Goal: Participate in discussion: Engage in conversation with other users on a specific topic

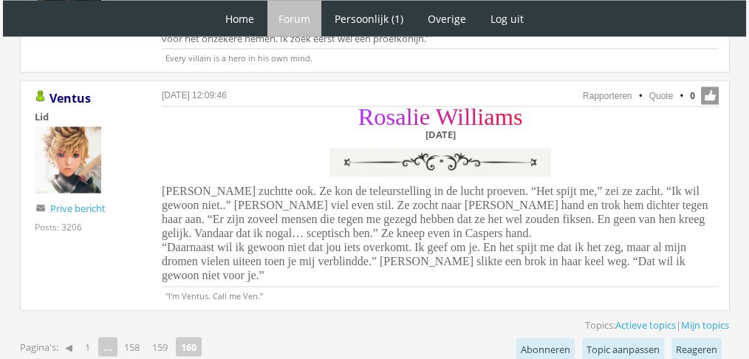
click at [333, 185] on span "Rosalie zuchtte ook. Ze kon de teleurstelling in de lucht proeven. “Het spijt m…" at bounding box center [435, 233] width 546 height 97
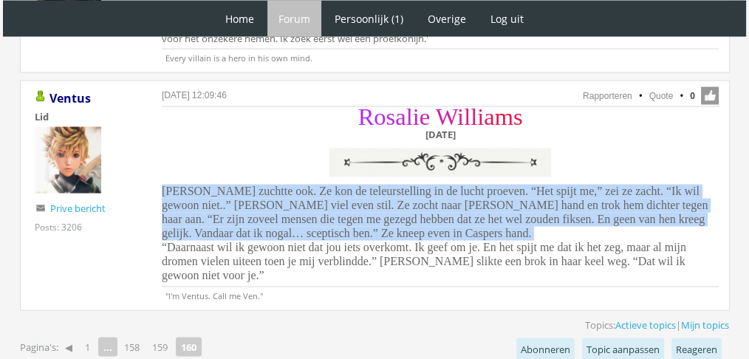
click at [333, 185] on span "Rosalie zuchtte ook. Ze kon de teleurstelling in de lucht proeven. “Het spijt m…" at bounding box center [435, 233] width 546 height 97
drag, startPoint x: 163, startPoint y: 159, endPoint x: 594, endPoint y: 202, distance: 433.7
click at [594, 202] on div "R o s a l i e W i l l i a m s Dinsdag 7 december Rosalie zuchtte ook. Ze kon de…" at bounding box center [440, 197] width 557 height 177
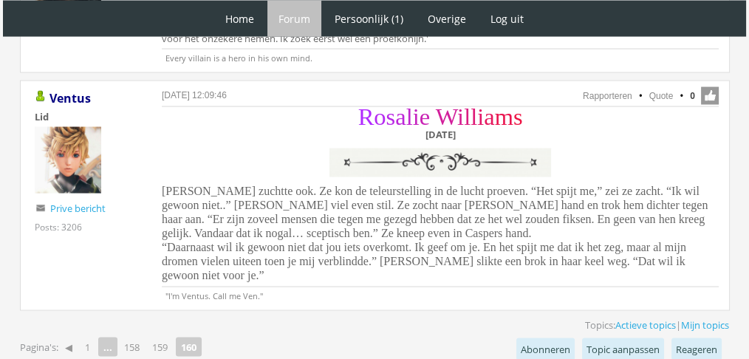
click at [634, 226] on span "Rosalie zuchtte ook. Ze kon de teleurstelling in de lucht proeven. “Het spijt m…" at bounding box center [435, 233] width 546 height 97
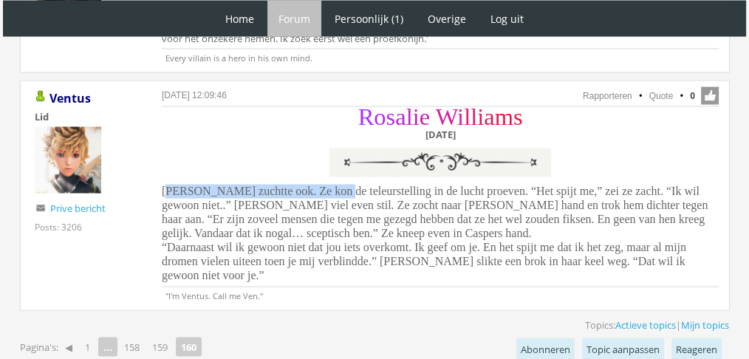
drag, startPoint x: 165, startPoint y: 154, endPoint x: 315, endPoint y: 158, distance: 149.3
click at [315, 185] on span "Rosalie zuchtte ook. Ze kon de teleurstelling in de lucht proeven. “Het spijt m…" at bounding box center [435, 233] width 546 height 97
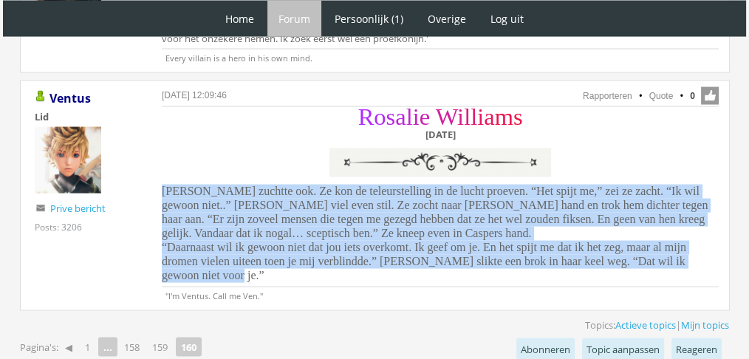
drag, startPoint x: 151, startPoint y: 161, endPoint x: 718, endPoint y: 232, distance: 571.1
click at [718, 232] on div "15 september 2025 om 12:09:46 Rapporteren Quote 0 Acties: Rapporteren Quote Ven…" at bounding box center [375, 196] width 710 height 231
copy span "Rosalie zuchtte ook. Ze kon de teleurstelling in de lucht proeven. “Het spijt m…"
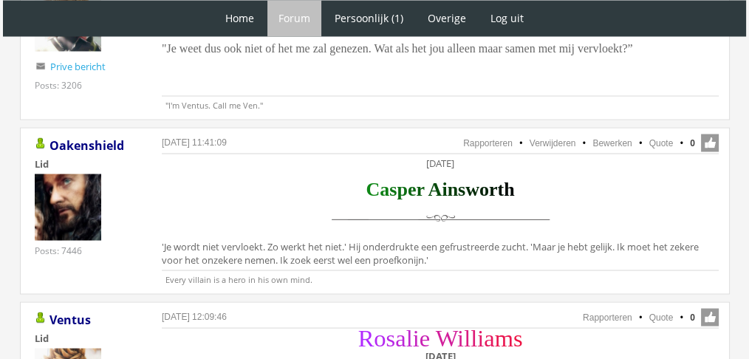
scroll to position [2784, 0]
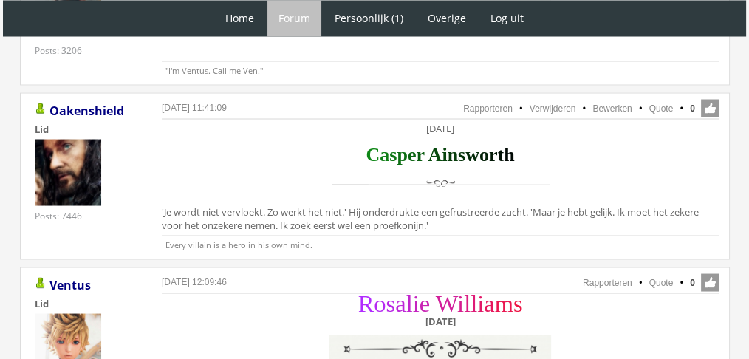
click at [670, 101] on li "Quote" at bounding box center [654, 107] width 38 height 13
click at [660, 103] on link "Quote" at bounding box center [661, 108] width 24 height 10
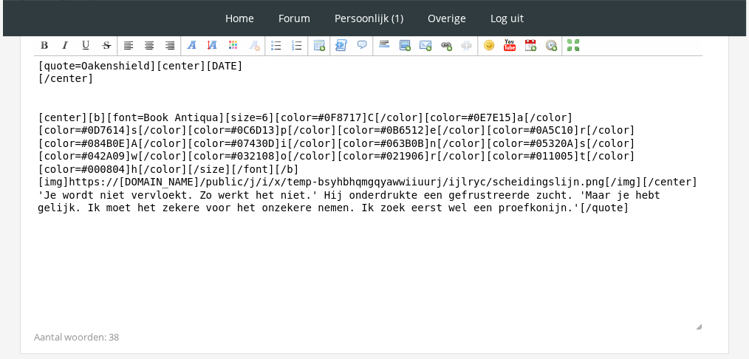
scroll to position [482, 0]
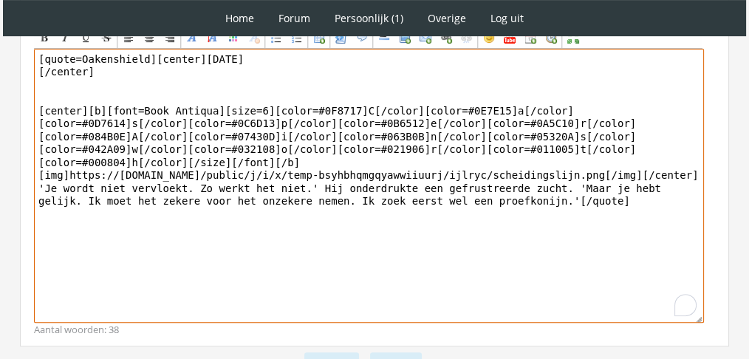
click at [521, 178] on textarea "[quote=Oakenshield][center]Dinsdag 7 december [/center] [center][b][font=Book A…" at bounding box center [369, 186] width 670 height 274
click at [298, 177] on textarea "[quote=Oakenshield][center]Dinsdag 7 december [/center] [center][b][font=Book A…" at bounding box center [369, 186] width 670 height 274
paste textarea "Casper sloeg een arm om haar heen en liet zijn kin op haar hoofd rusten. ‘Ik we…"
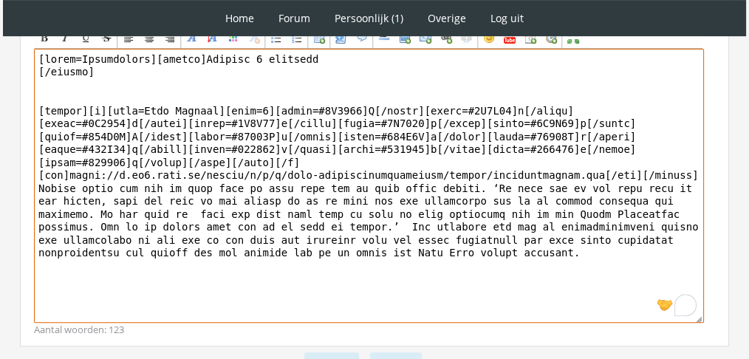
drag, startPoint x: 146, startPoint y: 61, endPoint x: 0, endPoint y: 35, distance: 148.0
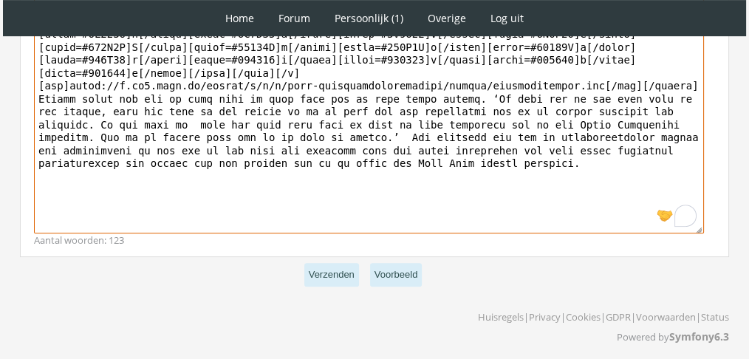
scroll to position [574, 0]
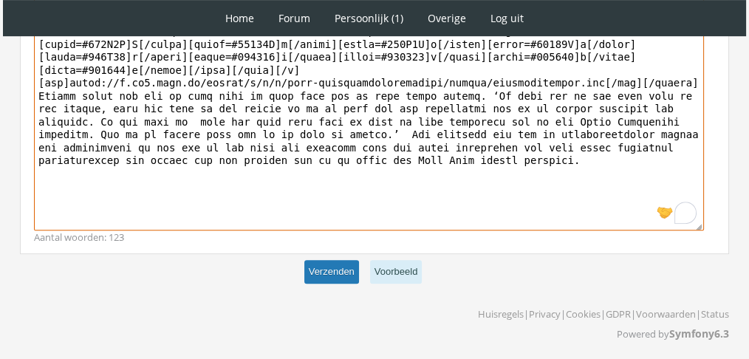
type textarea "[center]Dinsdag 7 december [/center] [center][b][font=Book Antiqua][size=6][col…"
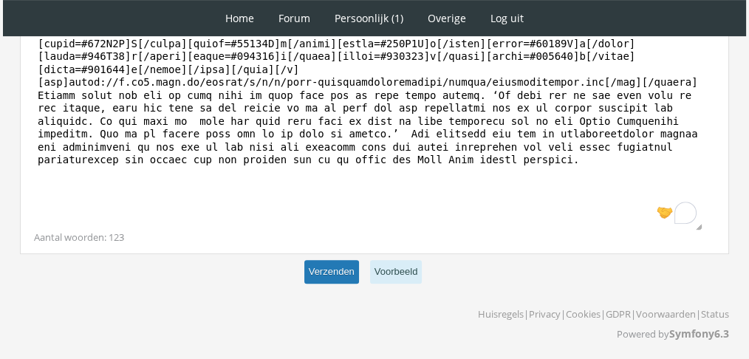
scroll to position [573, 0]
click at [325, 268] on button "Verzenden" at bounding box center [331, 273] width 55 height 24
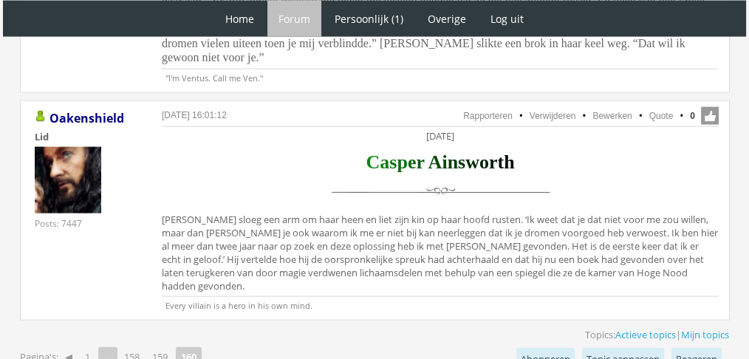
drag, startPoint x: 402, startPoint y: 358, endPoint x: 434, endPoint y: 382, distance: 40.0
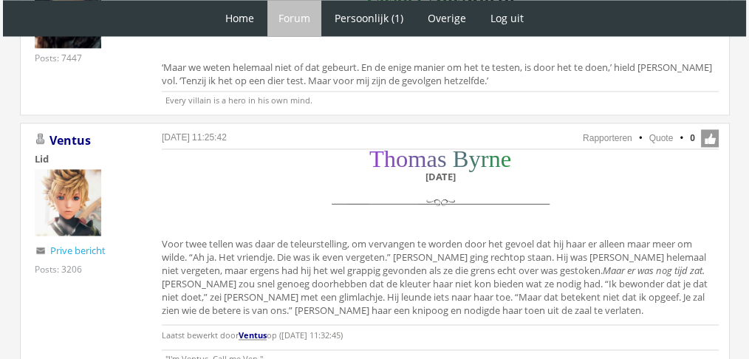
scroll to position [2296, 0]
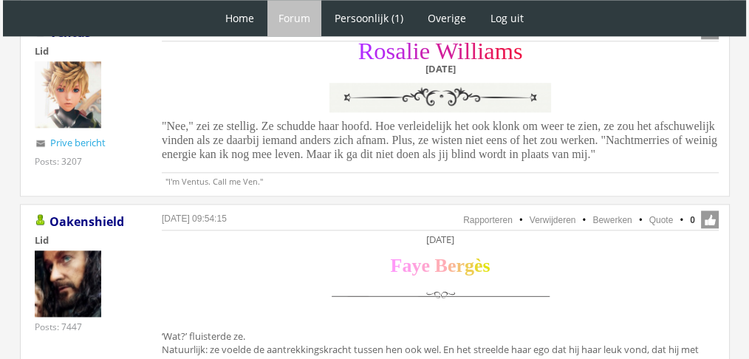
scroll to position [1815, 0]
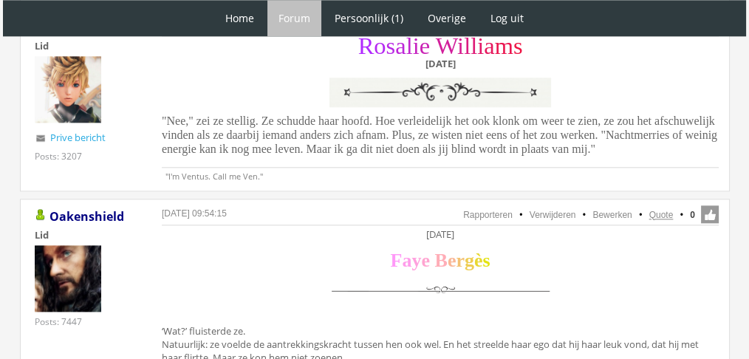
click at [657, 210] on link "Quote" at bounding box center [661, 215] width 24 height 10
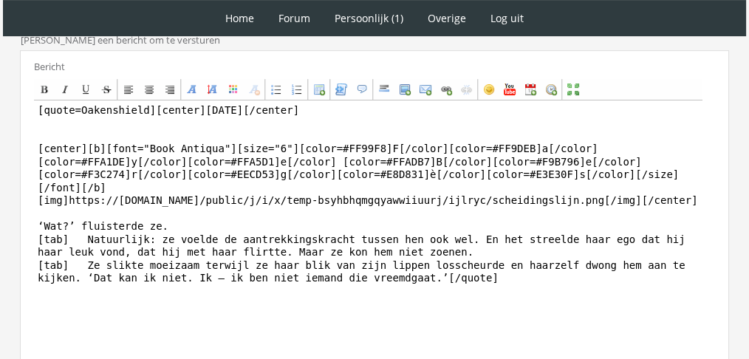
scroll to position [565, 0]
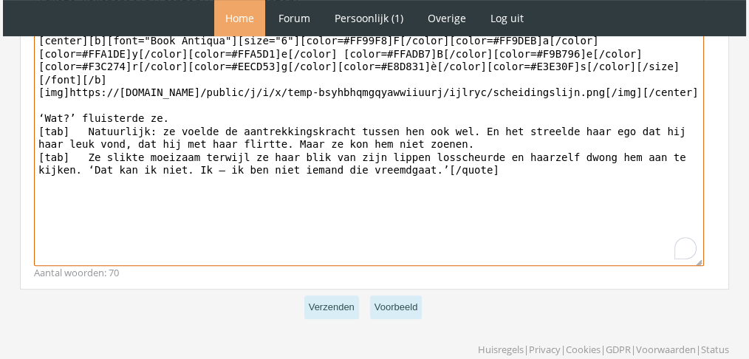
scroll to position [394, 0]
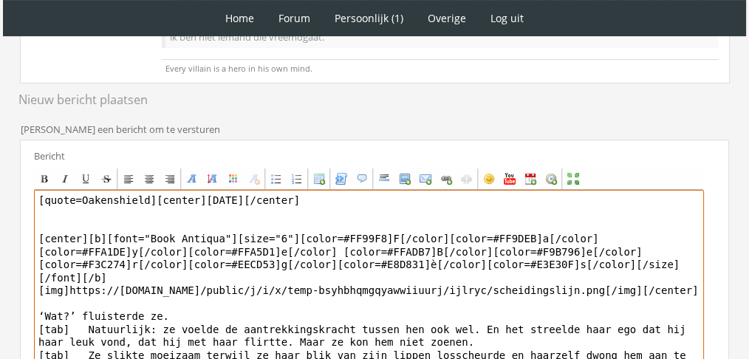
drag, startPoint x: 473, startPoint y: 181, endPoint x: 13, endPoint y: 296, distance: 474.3
click at [13, 296] on div "RPG Realm Ingelogd als Oakenshield Topics: Actieve topics | Mijn topics Het uni…" at bounding box center [374, 157] width 737 height 874
paste textarea "Lo ip dolorsi ame Consec adip eli se doei tem incidi, utl Etdo mag aliqu enimad…"
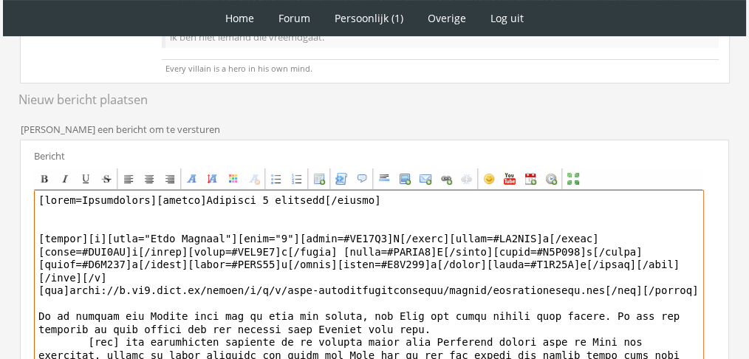
drag, startPoint x: 134, startPoint y: 197, endPoint x: 0, endPoint y: 194, distance: 133.7
click at [0, 194] on div "1 Home Forum Forum index Actieve topics Mijn topics Persoonlijk (1) Profiel Pri…" at bounding box center [374, 101] width 749 height 990
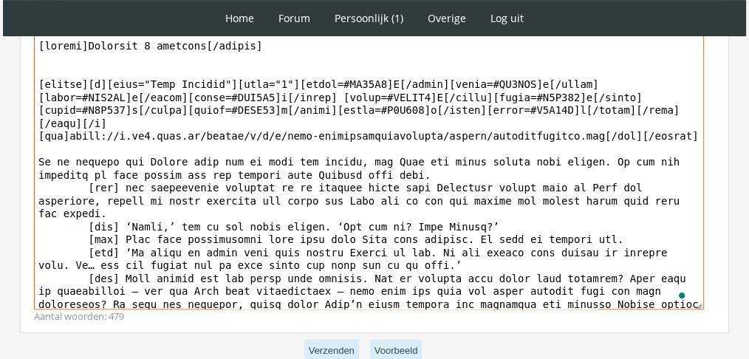
scroll to position [627, 0]
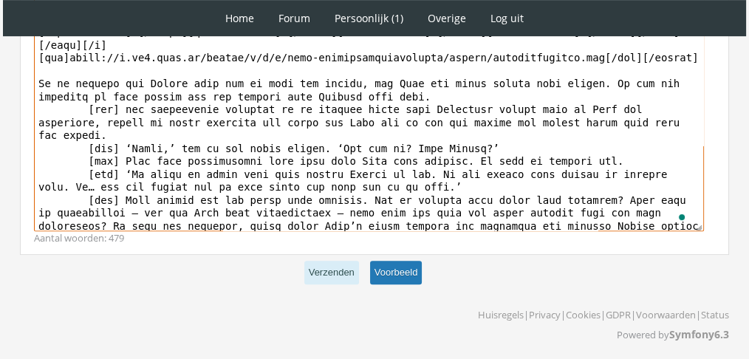
type textarea "[loremi]Dolorsit 7 ametcons[/adipis] [elitse][d][eius="Temp Incidid"][utla="1"]…"
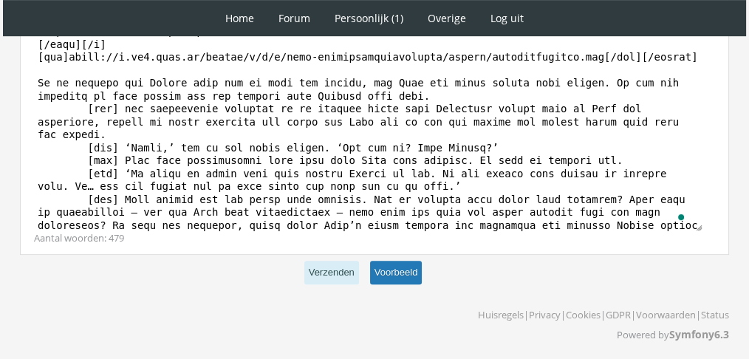
click at [394, 264] on button "Voorbeeld" at bounding box center [396, 273] width 52 height 24
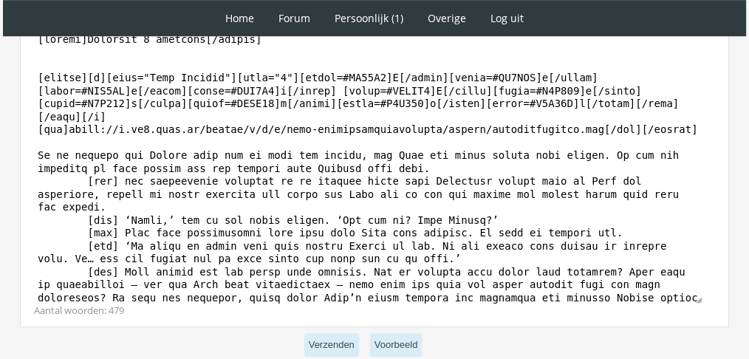
scroll to position [923, 0]
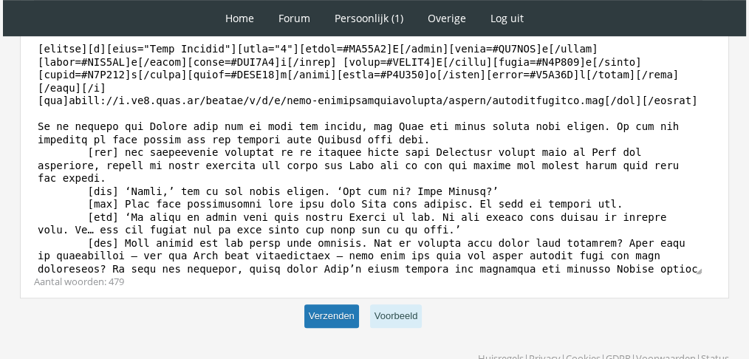
click at [328, 304] on button "Verzenden" at bounding box center [331, 316] width 55 height 24
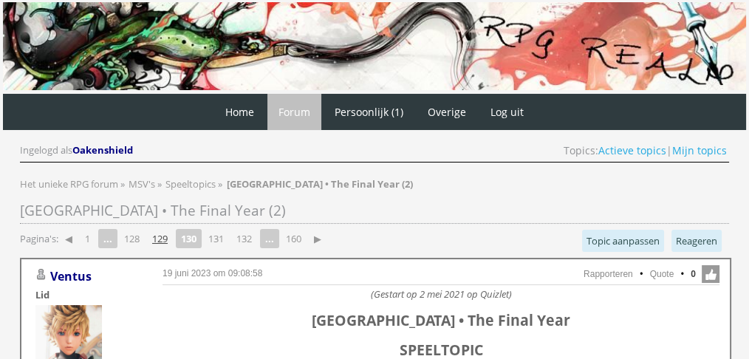
click at [157, 242] on link "129" at bounding box center [159, 238] width 27 height 21
click at [157, 242] on link "128" at bounding box center [159, 238] width 27 height 21
click at [174, 240] on link "127" at bounding box center [159, 238] width 27 height 21
click at [179, 234] on strong "127" at bounding box center [189, 238] width 26 height 19
click at [193, 236] on strong "127" at bounding box center [189, 238] width 26 height 19
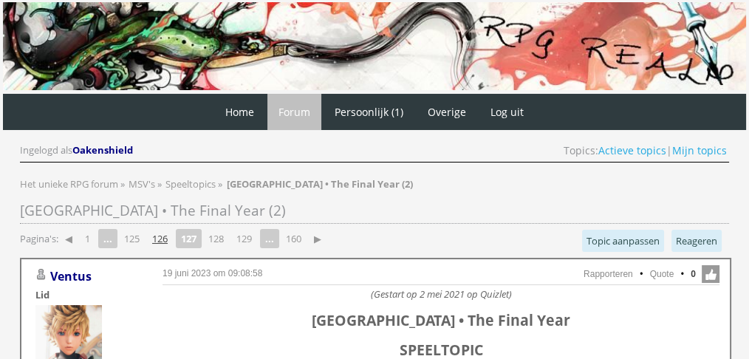
click at [157, 236] on link "126" at bounding box center [159, 238] width 27 height 21
click at [157, 236] on link "125" at bounding box center [159, 238] width 27 height 21
click at [157, 239] on link "124" at bounding box center [159, 238] width 27 height 21
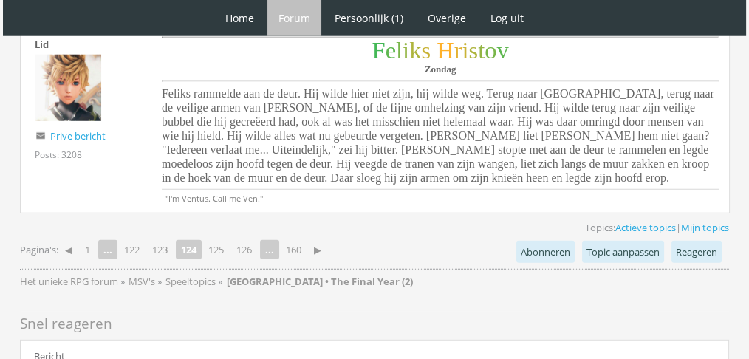
scroll to position [3961, 0]
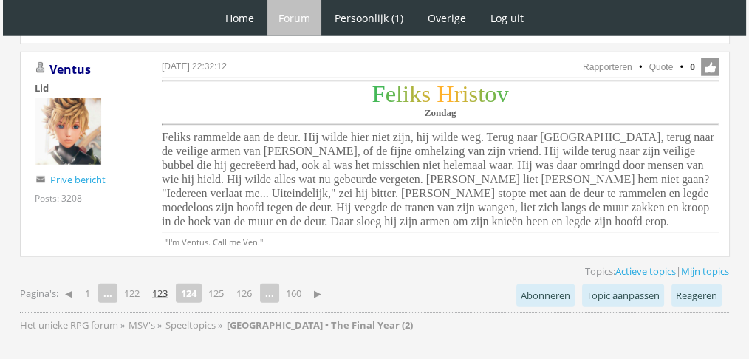
click at [166, 283] on link "123" at bounding box center [159, 293] width 27 height 21
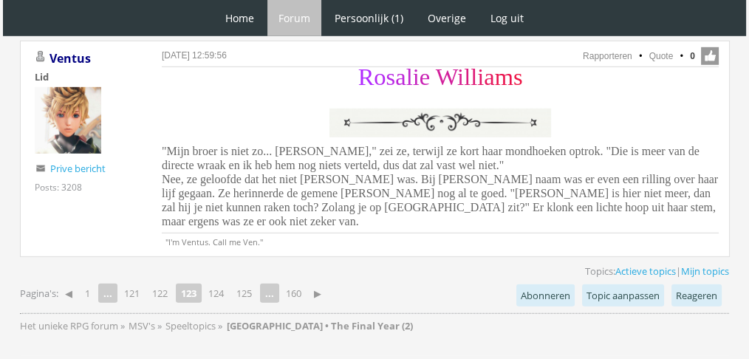
scroll to position [4505, 0]
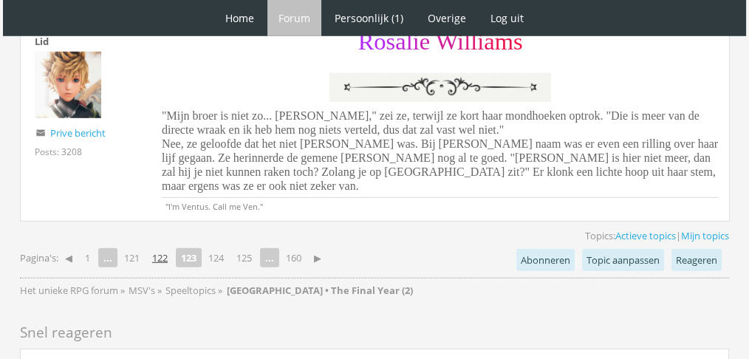
click at [169, 248] on link "122" at bounding box center [159, 258] width 27 height 21
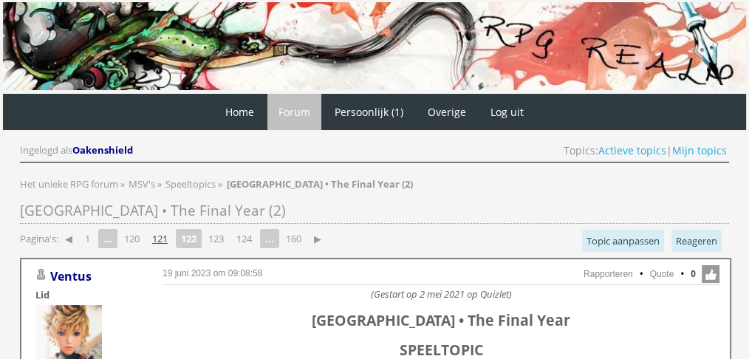
click at [165, 245] on link "121" at bounding box center [159, 238] width 27 height 21
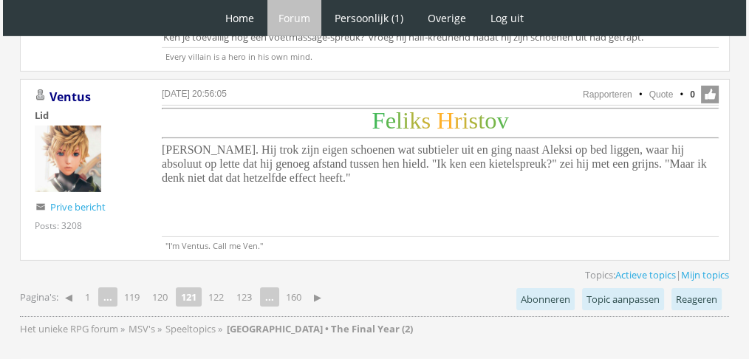
scroll to position [4833, 0]
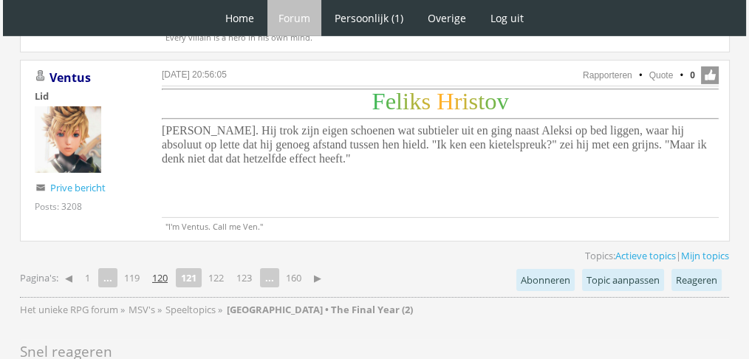
click at [163, 267] on link "120" at bounding box center [159, 277] width 27 height 21
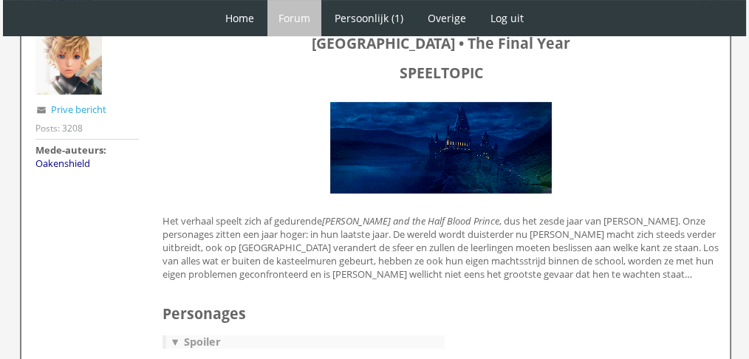
scroll to position [197, 0]
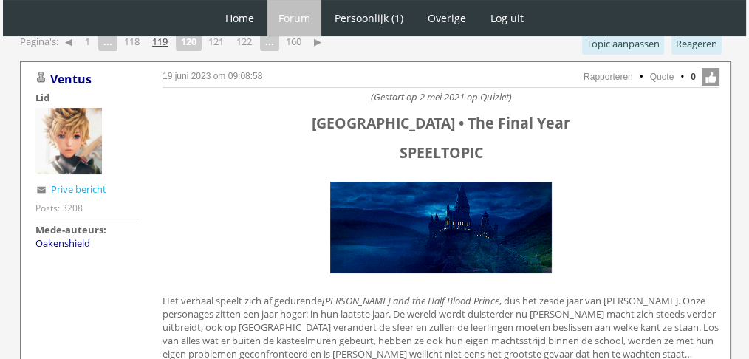
click at [167, 42] on link "119" at bounding box center [159, 41] width 27 height 21
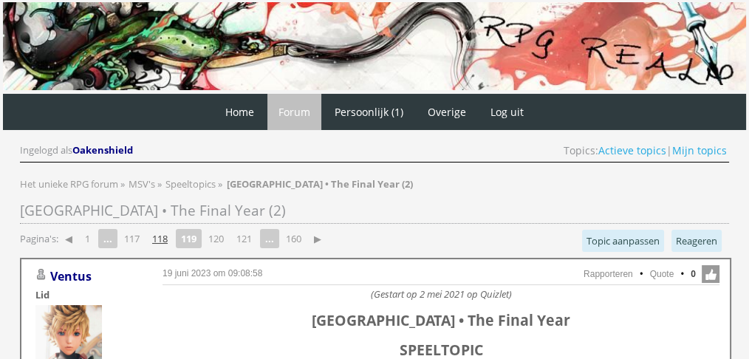
click at [162, 238] on link "118" at bounding box center [159, 238] width 27 height 21
click at [155, 233] on link "117" at bounding box center [159, 238] width 27 height 21
click at [158, 239] on link "116" at bounding box center [159, 238] width 27 height 21
click at [161, 242] on link "115" at bounding box center [159, 238] width 27 height 21
click at [161, 242] on link "114" at bounding box center [159, 238] width 27 height 21
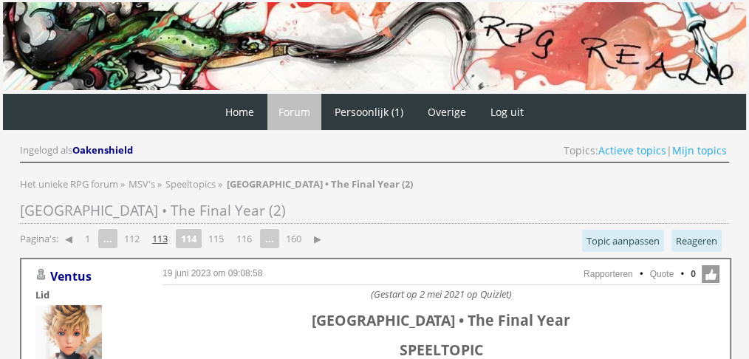
click at [161, 242] on link "113" at bounding box center [159, 238] width 27 height 21
click at [161, 242] on link "112" at bounding box center [159, 238] width 27 height 21
click at [161, 242] on link "111" at bounding box center [159, 238] width 27 height 21
click at [161, 242] on link "110" at bounding box center [159, 238] width 27 height 21
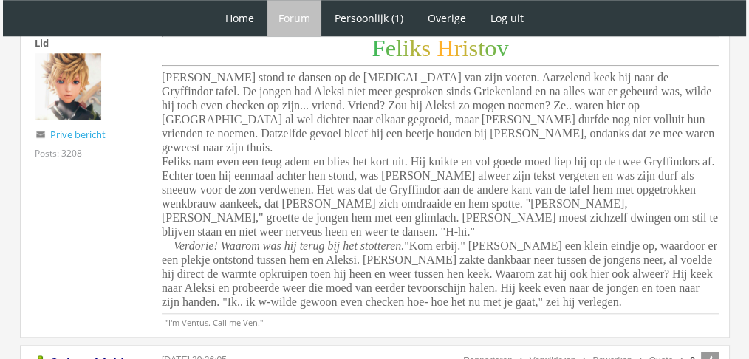
scroll to position [44, 0]
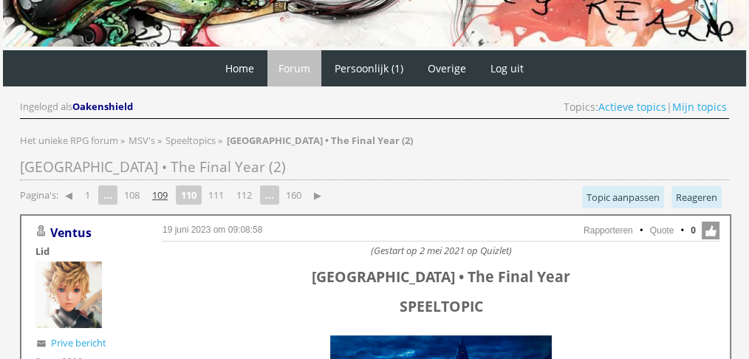
click at [157, 185] on link "109" at bounding box center [159, 195] width 27 height 21
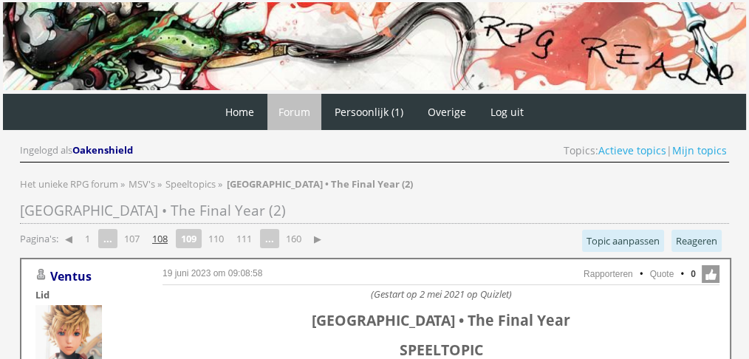
click at [161, 239] on link "108" at bounding box center [159, 238] width 27 height 21
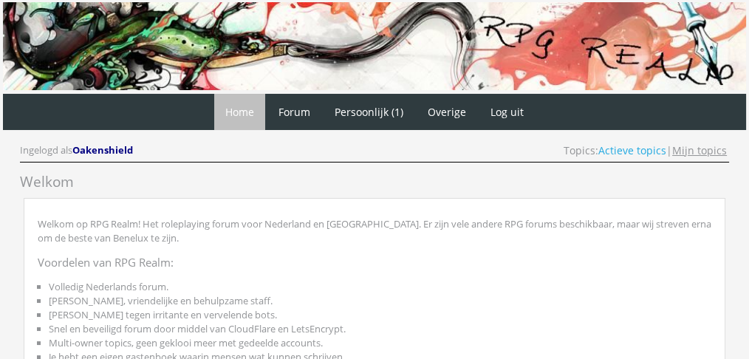
click at [696, 153] on link "Mijn topics" at bounding box center [699, 150] width 55 height 14
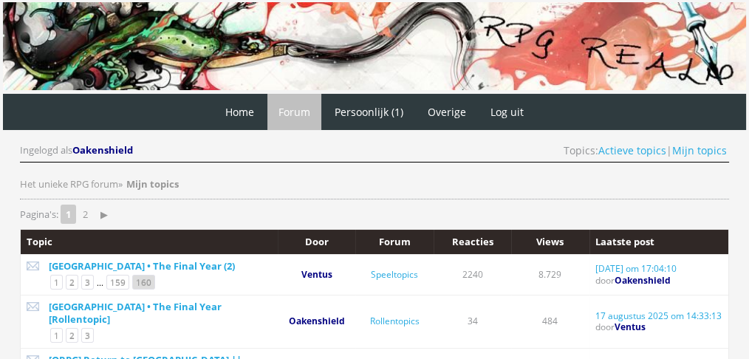
click at [146, 279] on link "160" at bounding box center [143, 282] width 23 height 15
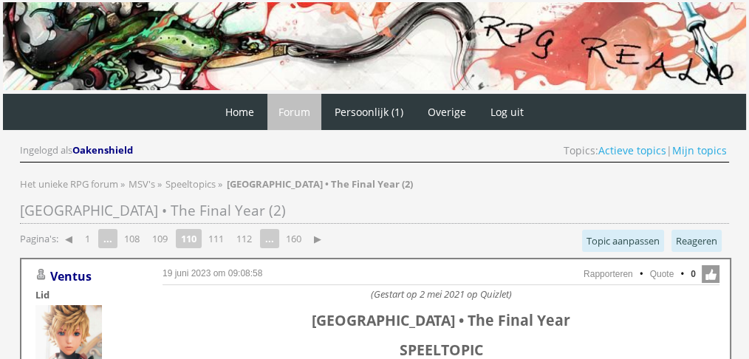
scroll to position [4306, 0]
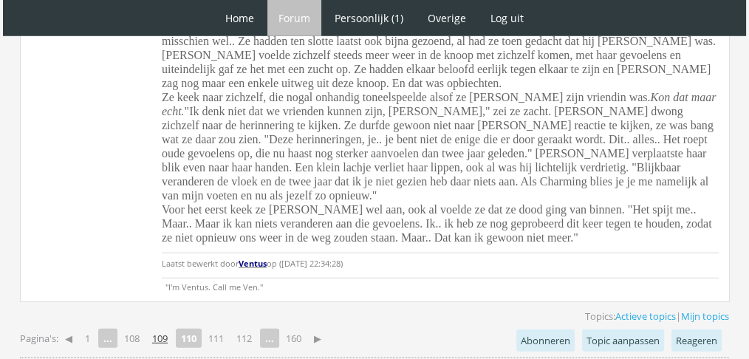
click at [157, 328] on link "109" at bounding box center [159, 338] width 27 height 21
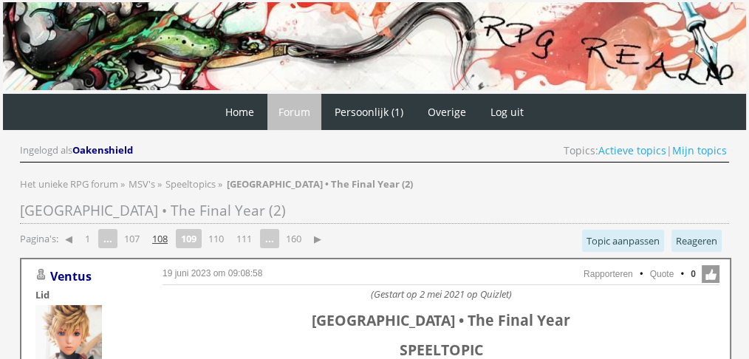
click at [163, 233] on link "108" at bounding box center [159, 238] width 27 height 21
click at [163, 232] on link "107" at bounding box center [159, 238] width 27 height 21
click at [163, 232] on link "106" at bounding box center [159, 238] width 27 height 21
click at [163, 232] on link "105" at bounding box center [159, 238] width 27 height 21
click at [163, 232] on link "104" at bounding box center [159, 238] width 27 height 21
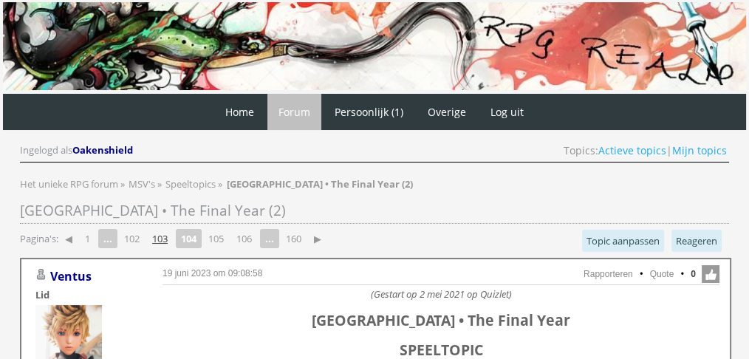
click at [163, 235] on link "103" at bounding box center [159, 238] width 27 height 21
click at [163, 235] on link "102" at bounding box center [159, 238] width 27 height 21
click at [163, 235] on link "101" at bounding box center [159, 238] width 27 height 21
click at [163, 235] on link "100" at bounding box center [154, 238] width 27 height 21
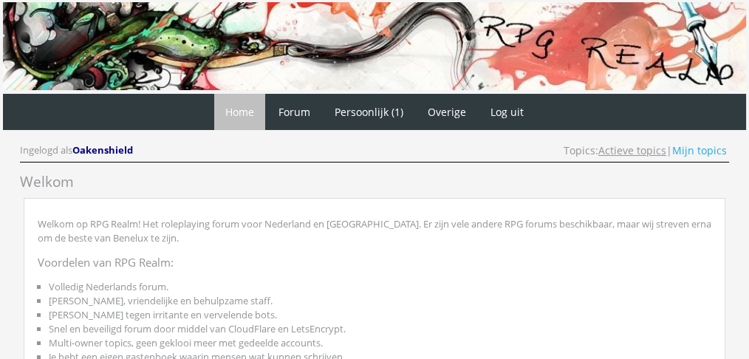
click at [624, 147] on link "Actieve topics" at bounding box center [632, 150] width 68 height 14
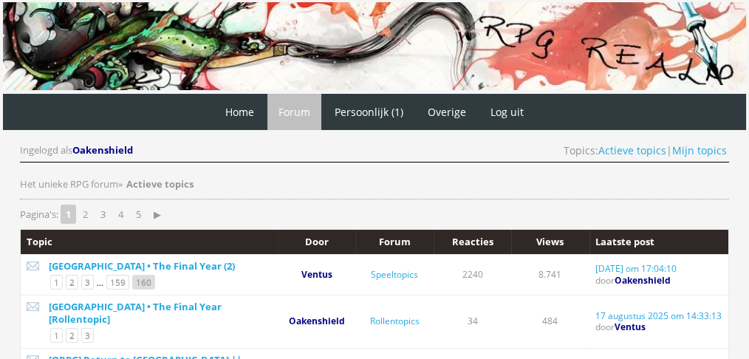
click at [143, 284] on link "160" at bounding box center [143, 282] width 23 height 15
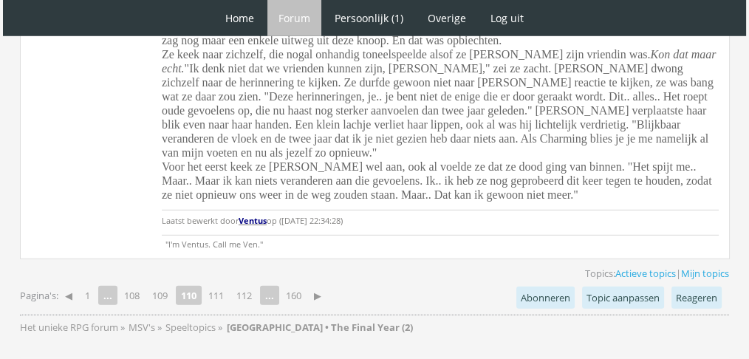
scroll to position [4267, 0]
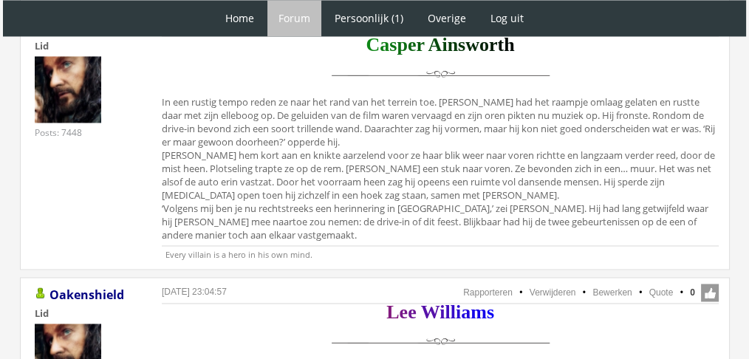
scroll to position [3459, 0]
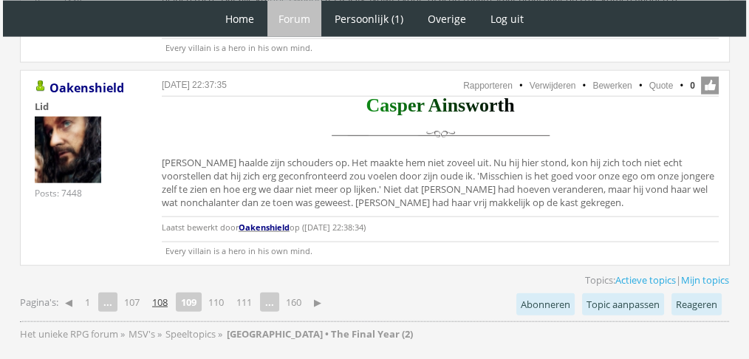
click at [158, 292] on link "108" at bounding box center [159, 302] width 27 height 21
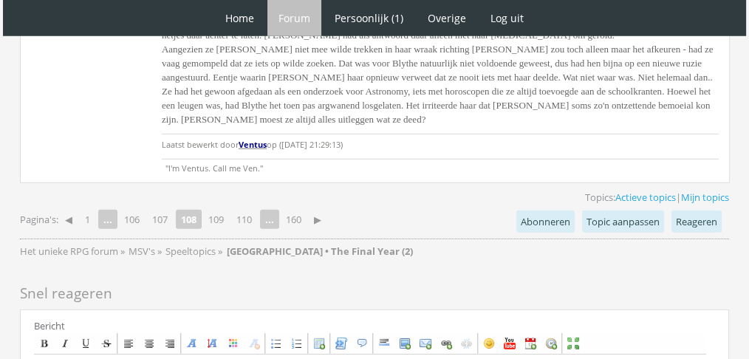
scroll to position [4247, 0]
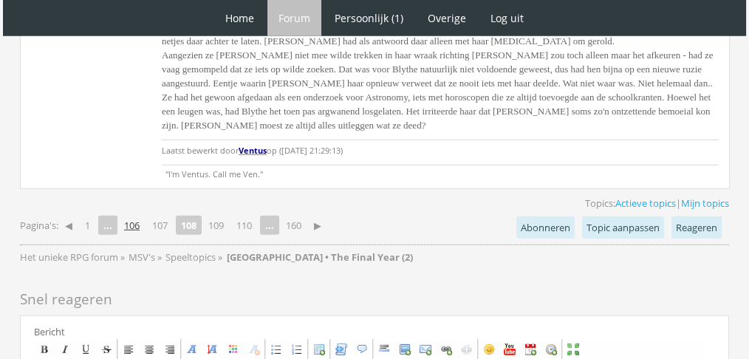
click at [137, 215] on link "106" at bounding box center [131, 225] width 27 height 21
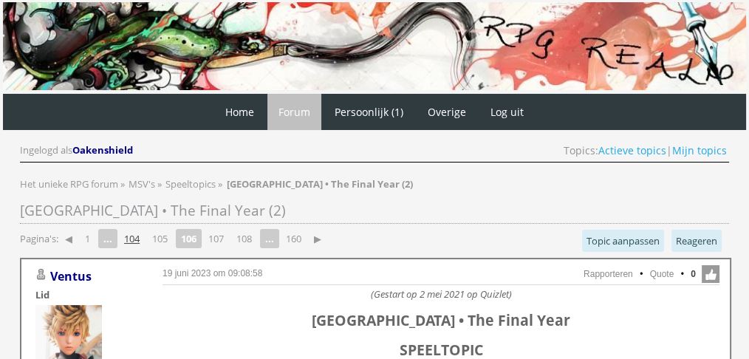
click at [128, 238] on link "104" at bounding box center [131, 238] width 27 height 21
click at [158, 231] on link "103" at bounding box center [159, 238] width 27 height 21
click at [158, 231] on link "102" at bounding box center [159, 238] width 27 height 21
click at [158, 231] on link "101" at bounding box center [159, 238] width 27 height 21
click at [158, 231] on link "100" at bounding box center [154, 238] width 27 height 21
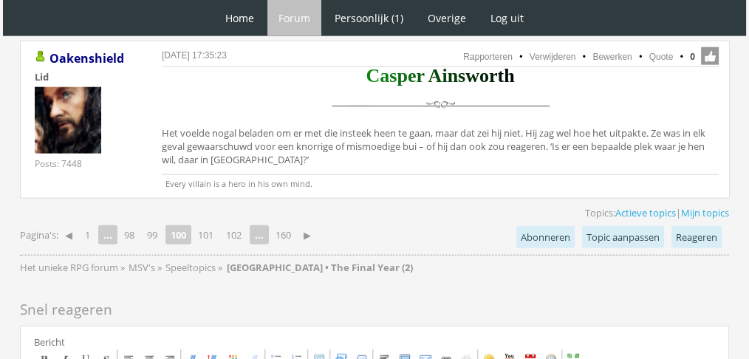
scroll to position [3645, 0]
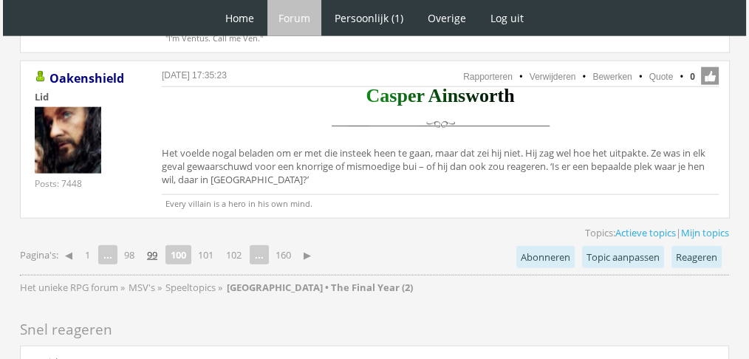
click at [161, 245] on link "99" at bounding box center [152, 255] width 22 height 21
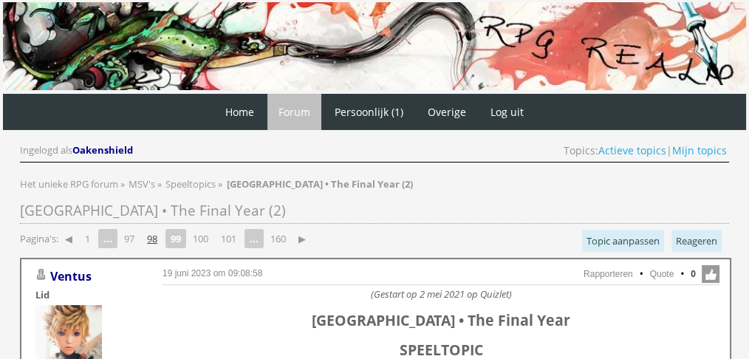
click at [149, 237] on link "98" at bounding box center [152, 238] width 22 height 21
click at [149, 237] on link "97" at bounding box center [152, 238] width 22 height 21
click at [136, 233] on link "95" at bounding box center [129, 238] width 22 height 21
click at [132, 232] on link "93" at bounding box center [129, 238] width 22 height 21
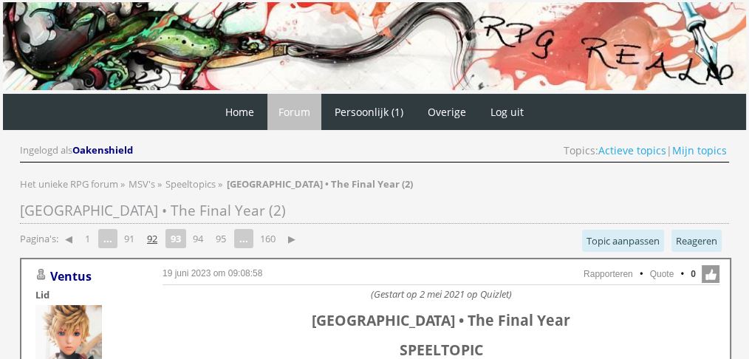
click at [156, 239] on link "92" at bounding box center [152, 238] width 22 height 21
click at [134, 233] on link "90" at bounding box center [129, 238] width 22 height 21
click at [161, 236] on link "89" at bounding box center [152, 238] width 22 height 21
click at [161, 236] on link "88" at bounding box center [152, 238] width 22 height 21
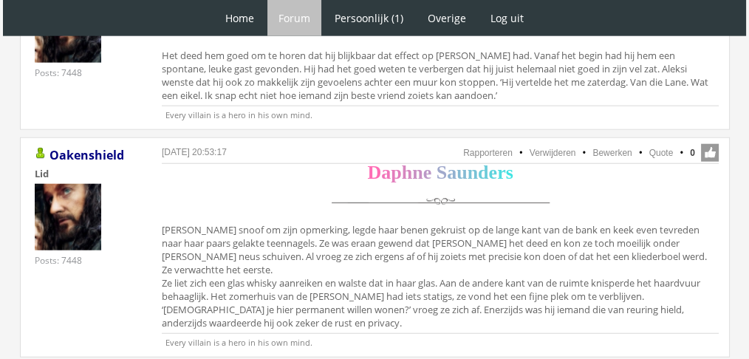
scroll to position [3763, 0]
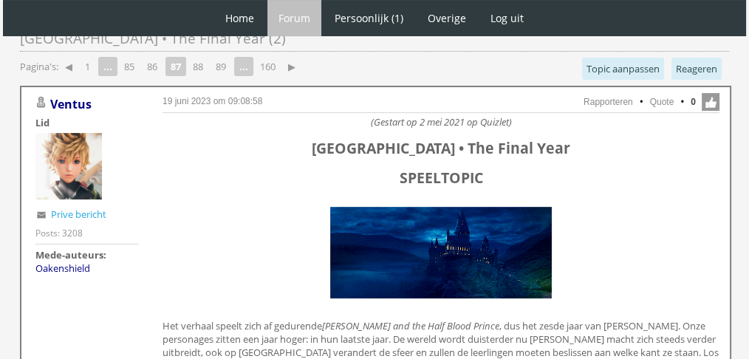
scroll to position [138, 0]
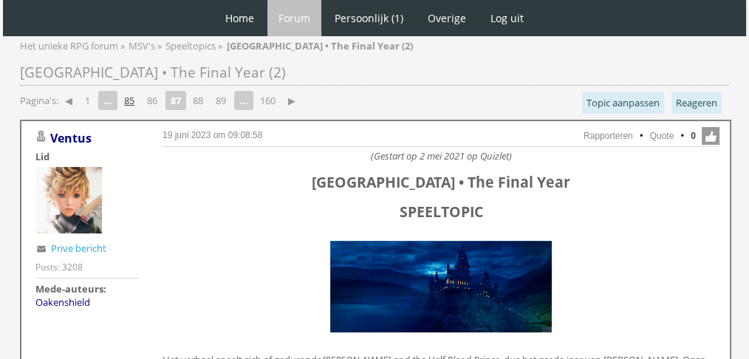
click at [129, 95] on link "85" at bounding box center [129, 100] width 22 height 21
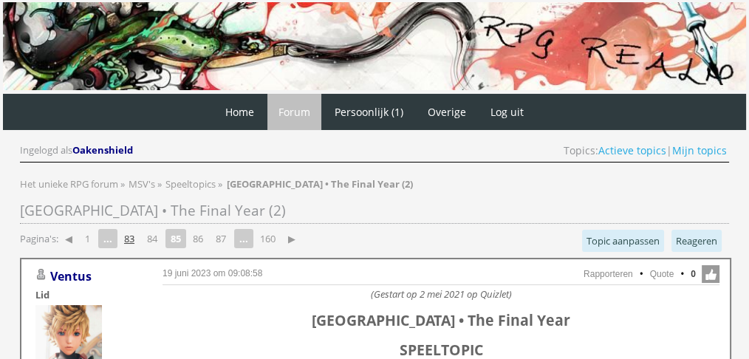
click at [126, 241] on link "83" at bounding box center [129, 238] width 22 height 21
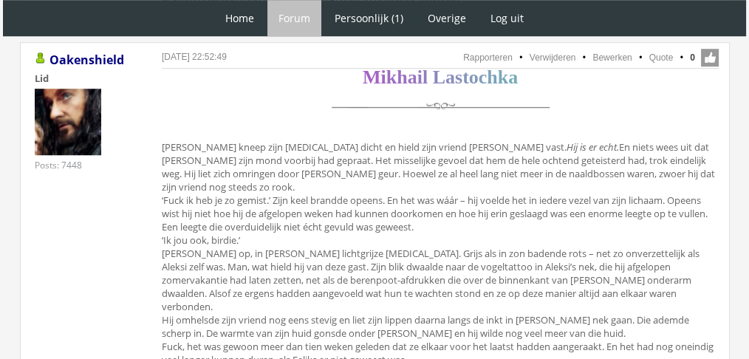
scroll to position [1119, 0]
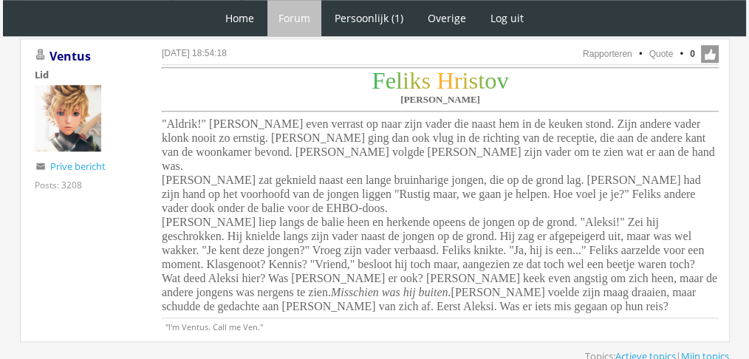
scroll to position [6906, 0]
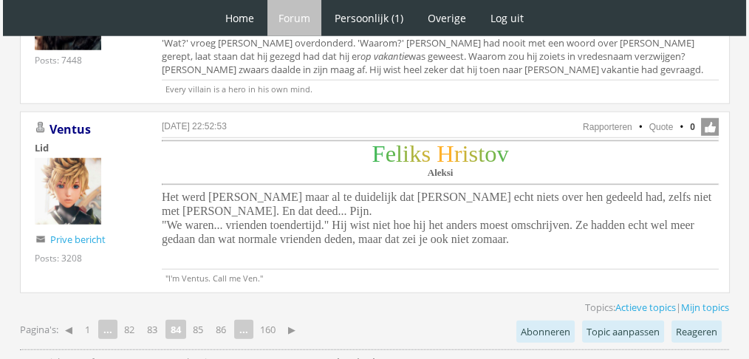
scroll to position [4077, 0]
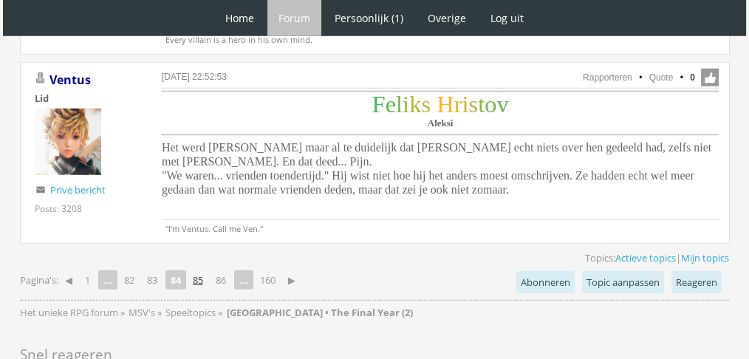
click at [205, 270] on link "85" at bounding box center [198, 280] width 22 height 21
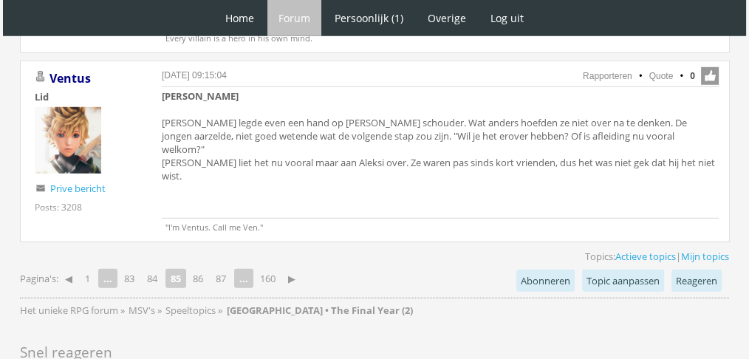
scroll to position [4293, 0]
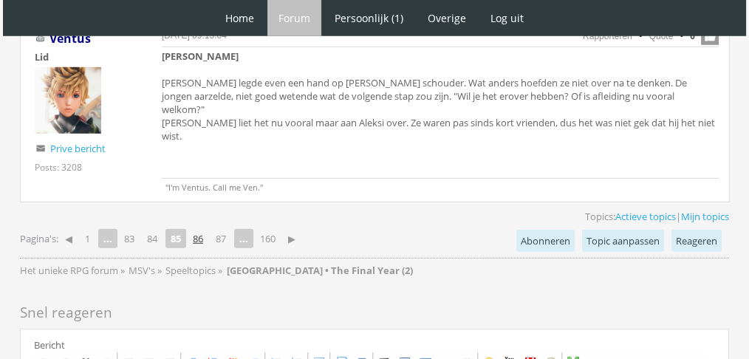
click at [205, 228] on link "86" at bounding box center [198, 238] width 22 height 21
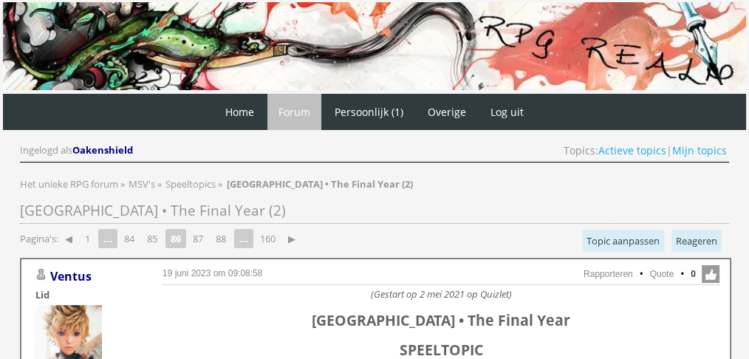
scroll to position [932, 0]
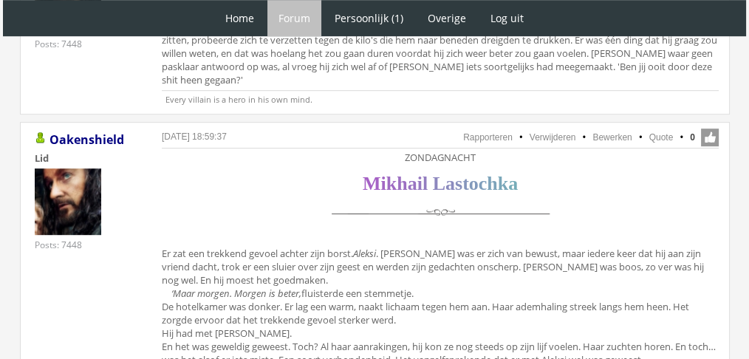
click at [557, 209] on div "M i k h a i l L a s t o c h k a" at bounding box center [440, 205] width 557 height 57
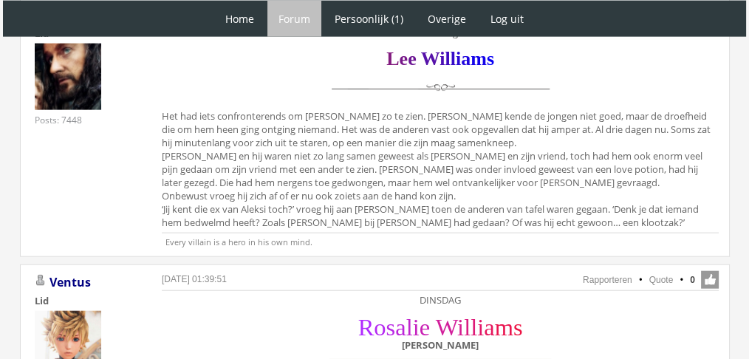
scroll to position [3485, 0]
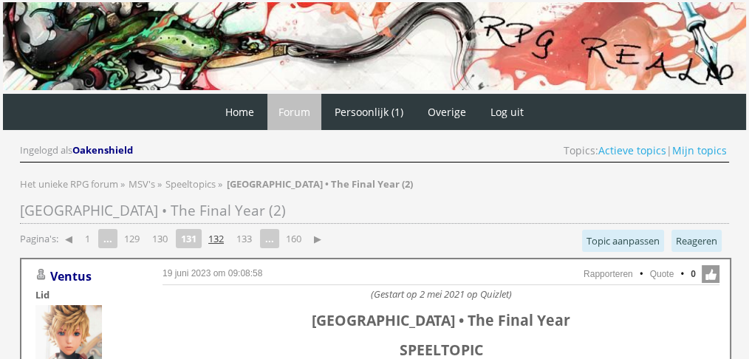
click at [225, 242] on link "132" at bounding box center [215, 238] width 27 height 21
click at [219, 237] on link "141" at bounding box center [215, 238] width 27 height 21
click at [219, 237] on link "142" at bounding box center [215, 238] width 27 height 21
click at [219, 237] on link "143" at bounding box center [215, 238] width 27 height 21
click at [219, 237] on link "144" at bounding box center [215, 238] width 27 height 21
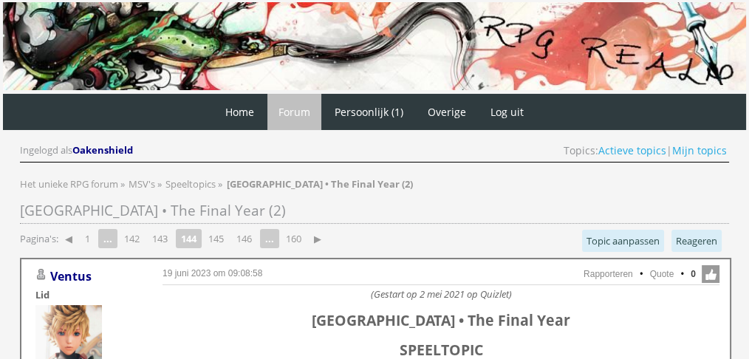
scroll to position [1426, 0]
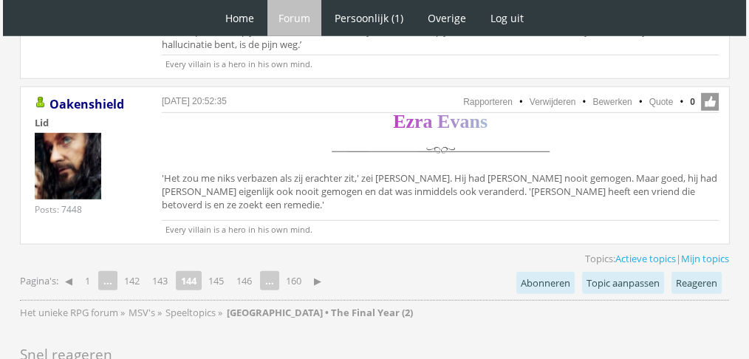
scroll to position [4341, 0]
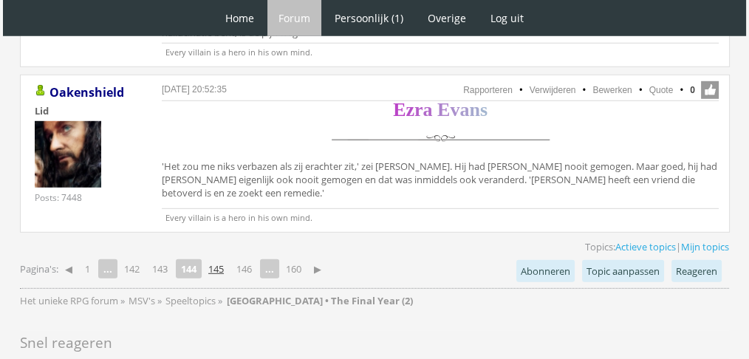
click at [227, 259] on link "145" at bounding box center [215, 269] width 27 height 21
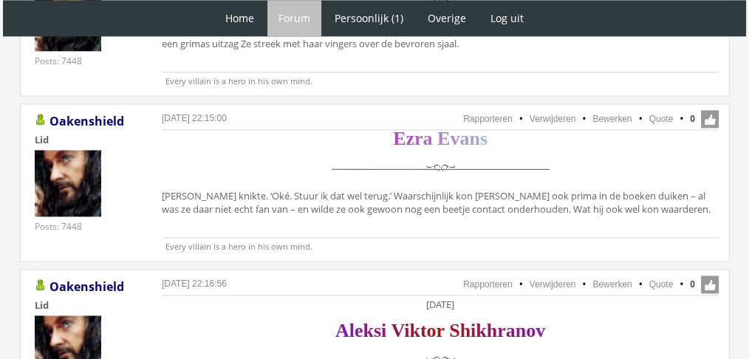
scroll to position [2128, 0]
